Goal: Navigation & Orientation: Find specific page/section

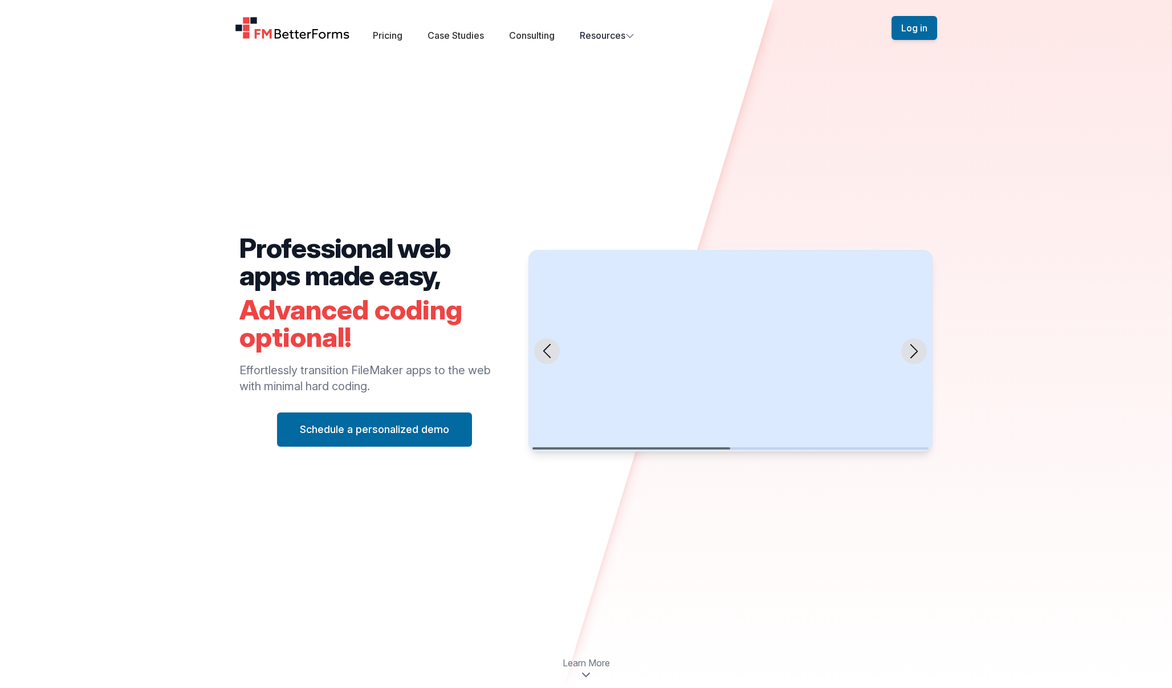
click at [919, 354] on icon "Next slide" at bounding box center [914, 351] width 14 height 14
click at [919, 356] on icon "Next slide" at bounding box center [914, 351] width 14 height 14
click at [908, 348] on icon "Next slide" at bounding box center [914, 351] width 14 height 14
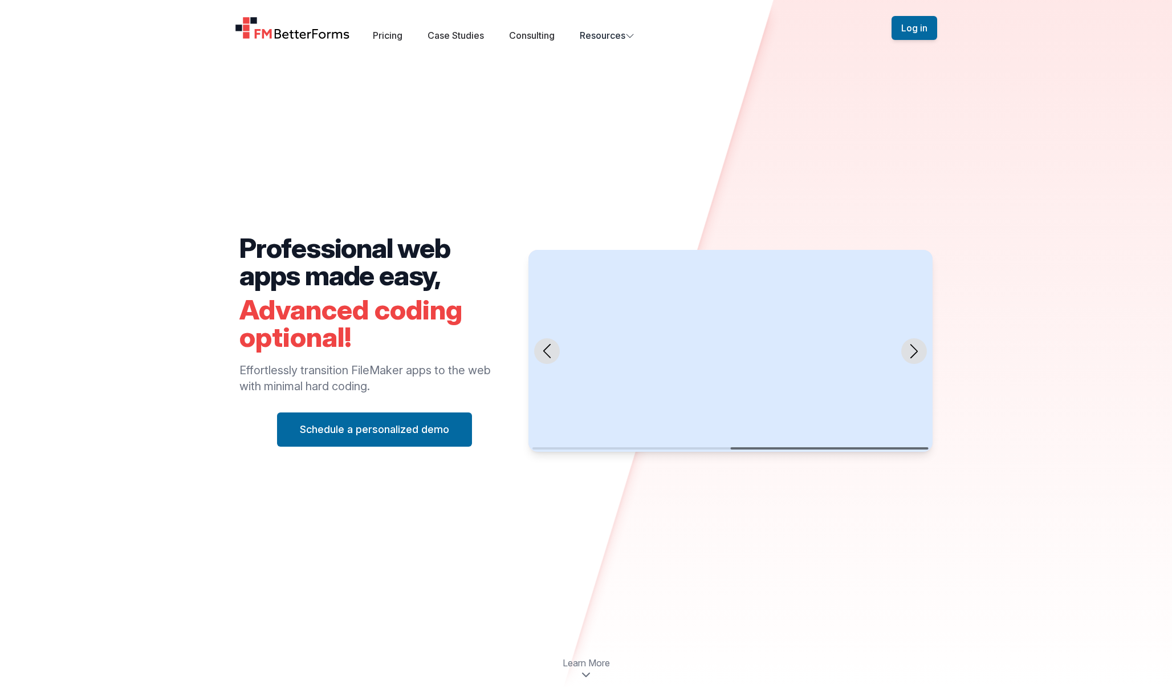
click at [908, 348] on icon "Next slide" at bounding box center [914, 351] width 14 height 14
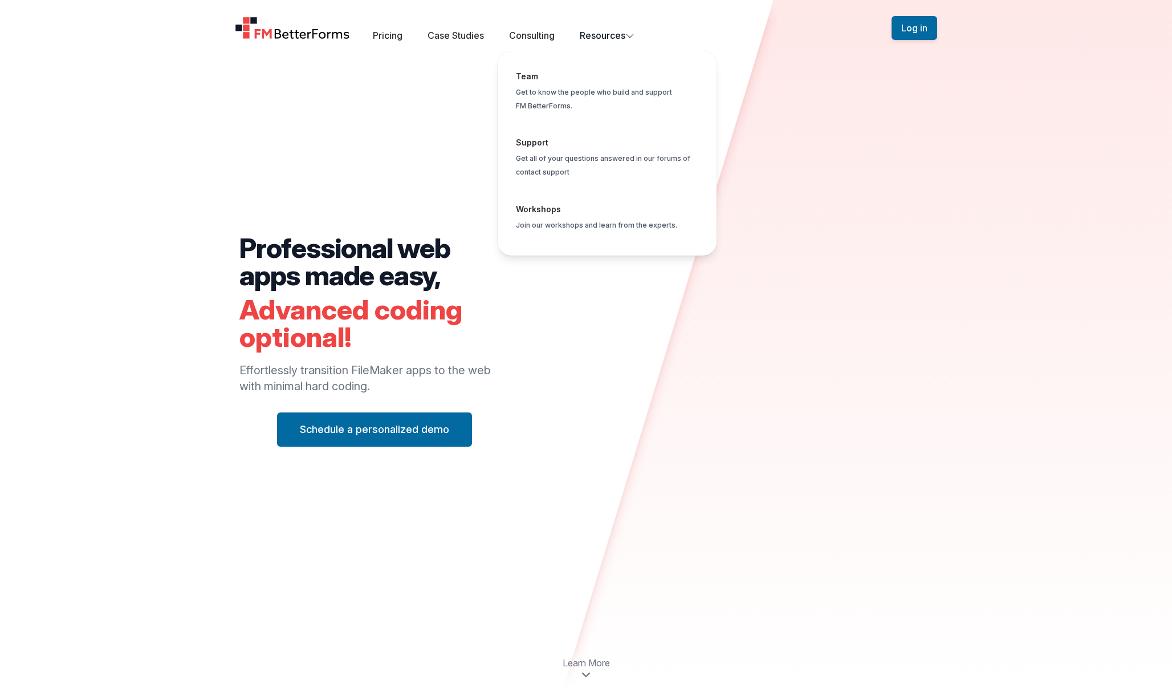
click at [635, 40] on button "Resources Team Get to know the people who build and support FM BetterForms. Sup…" at bounding box center [607, 36] width 55 height 14
